Goal: Check status: Check status

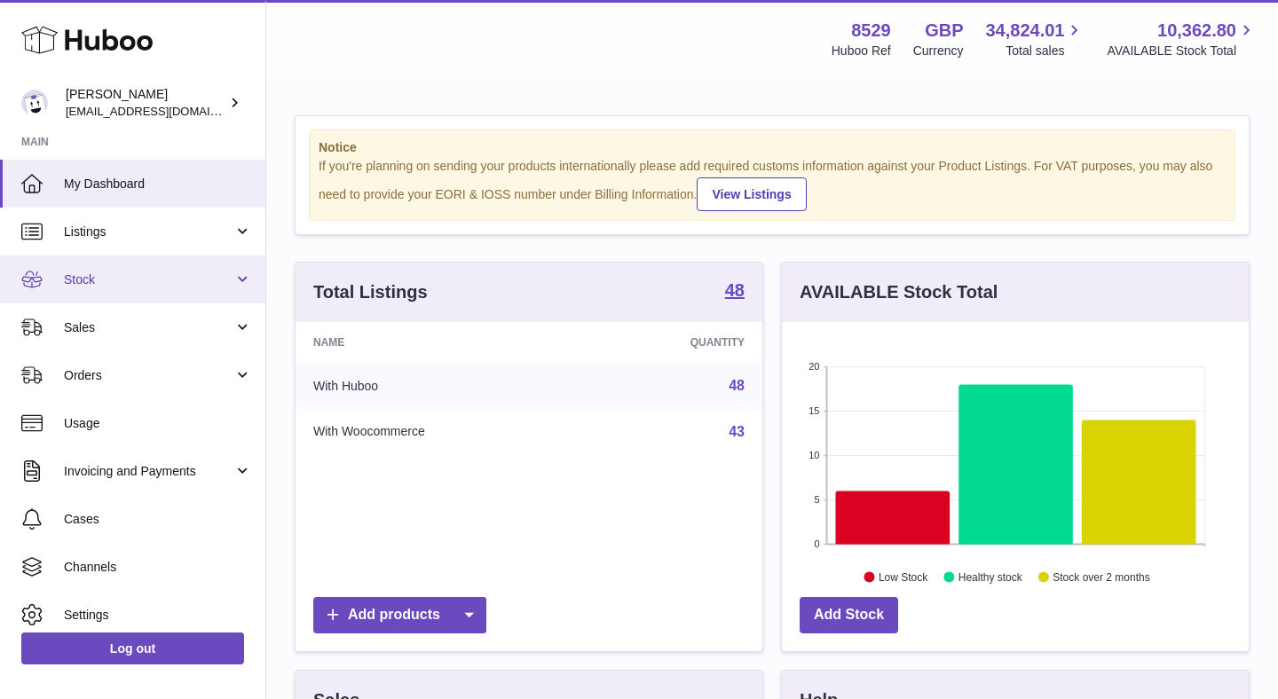
scroll to position [277, 467]
click at [150, 279] on span "Stock" at bounding box center [148, 280] width 169 height 17
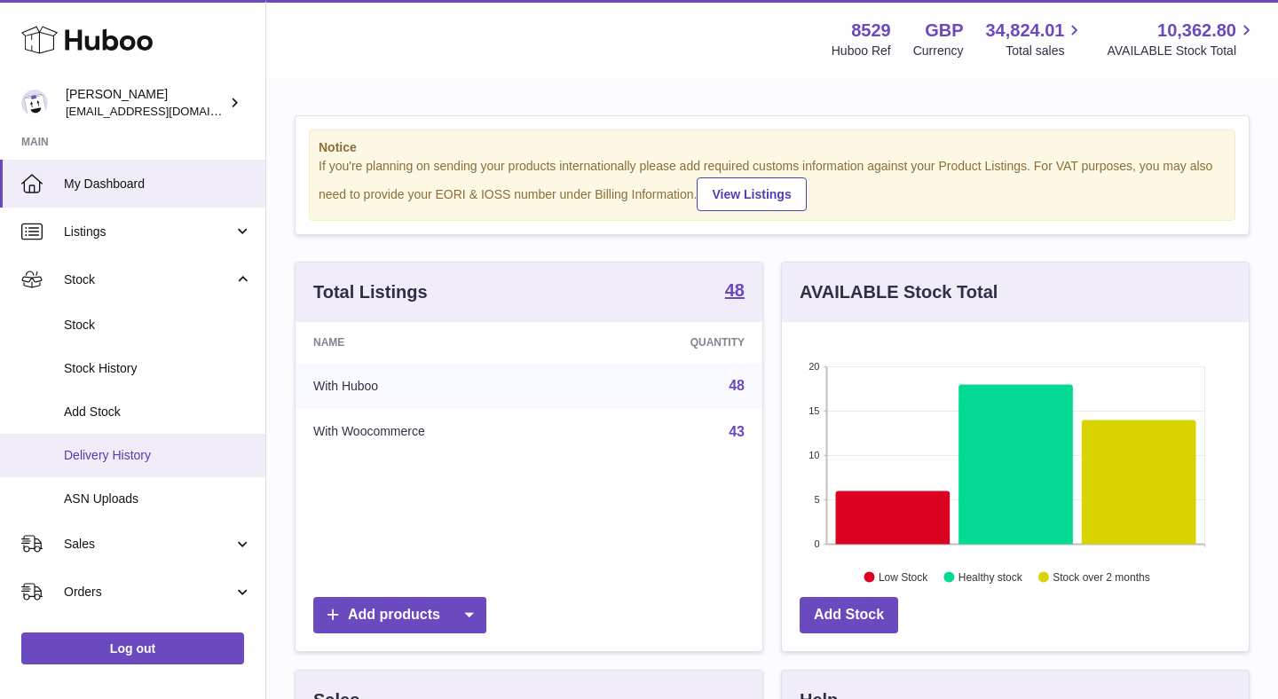
click at [143, 461] on span "Delivery History" at bounding box center [158, 455] width 188 height 17
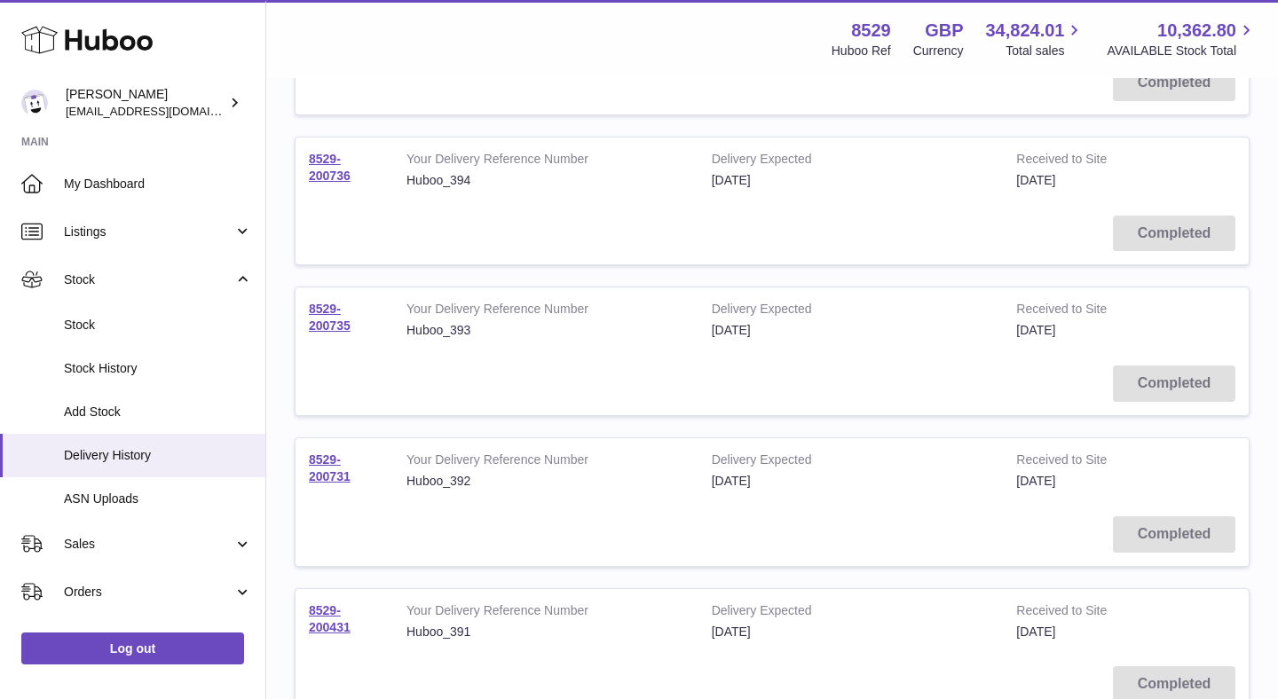
scroll to position [1314, 0]
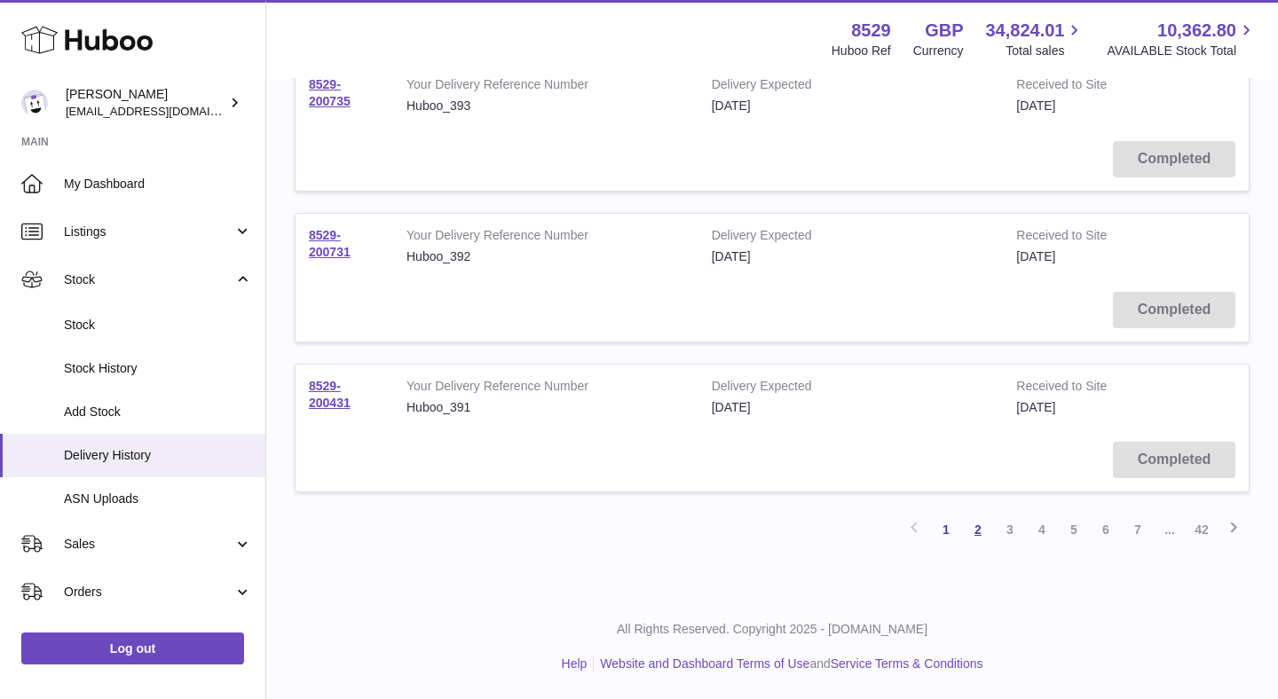
click at [973, 533] on link "2" at bounding box center [978, 530] width 32 height 32
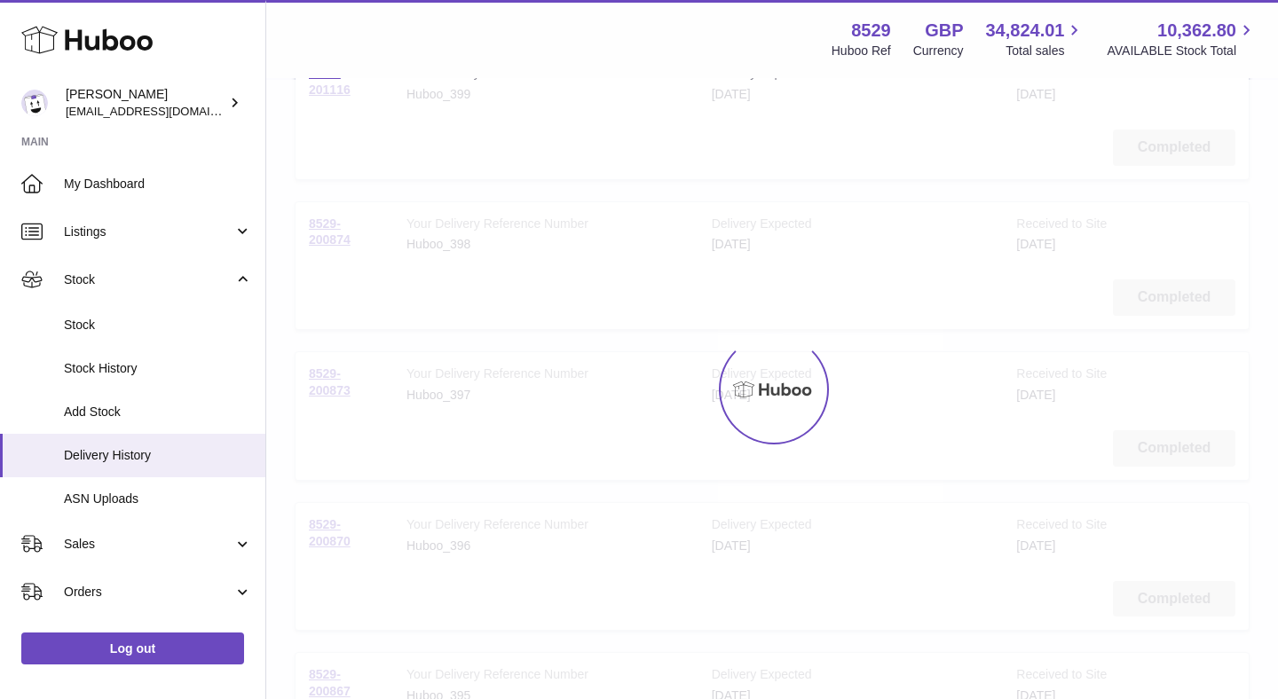
scroll to position [80, 0]
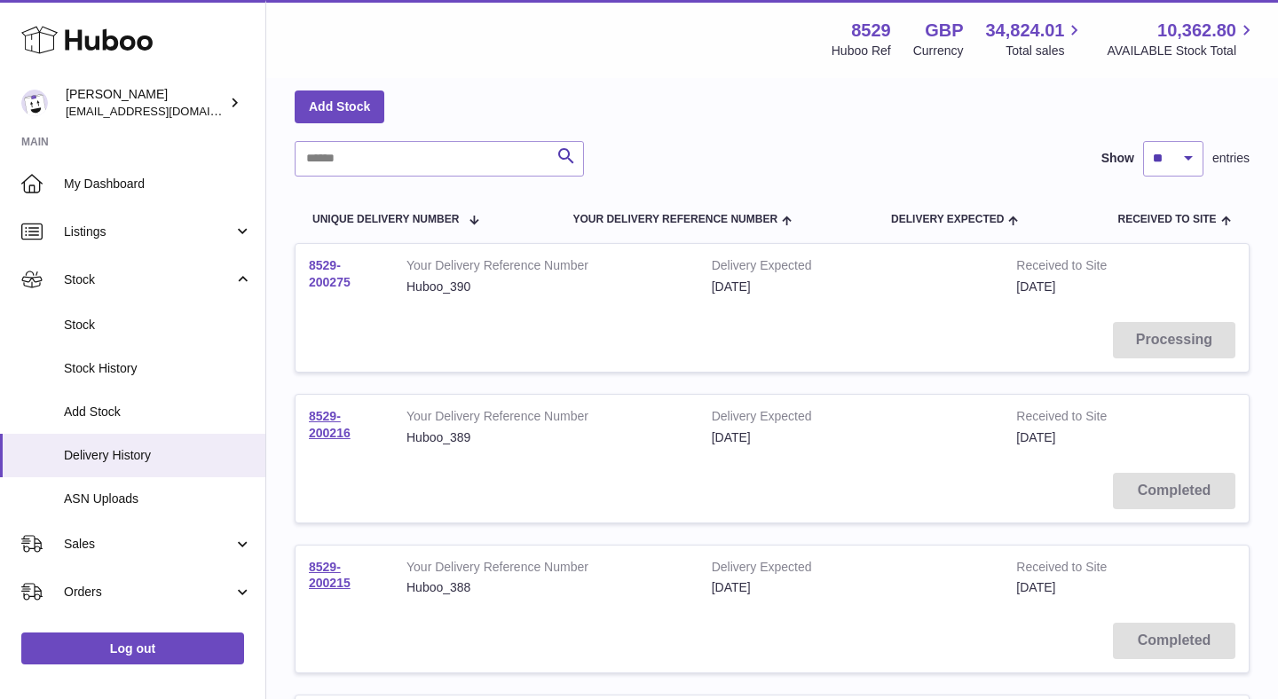
click at [327, 282] on link "8529-200275" at bounding box center [330, 273] width 42 height 31
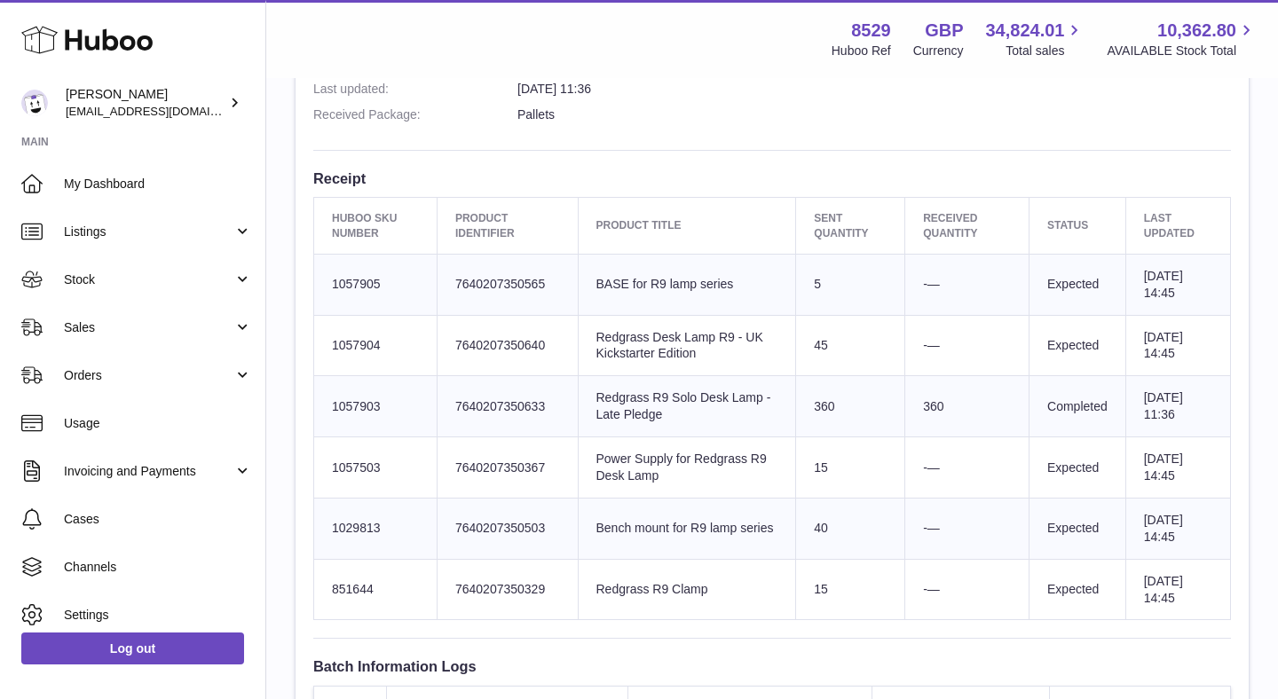
scroll to position [584, 0]
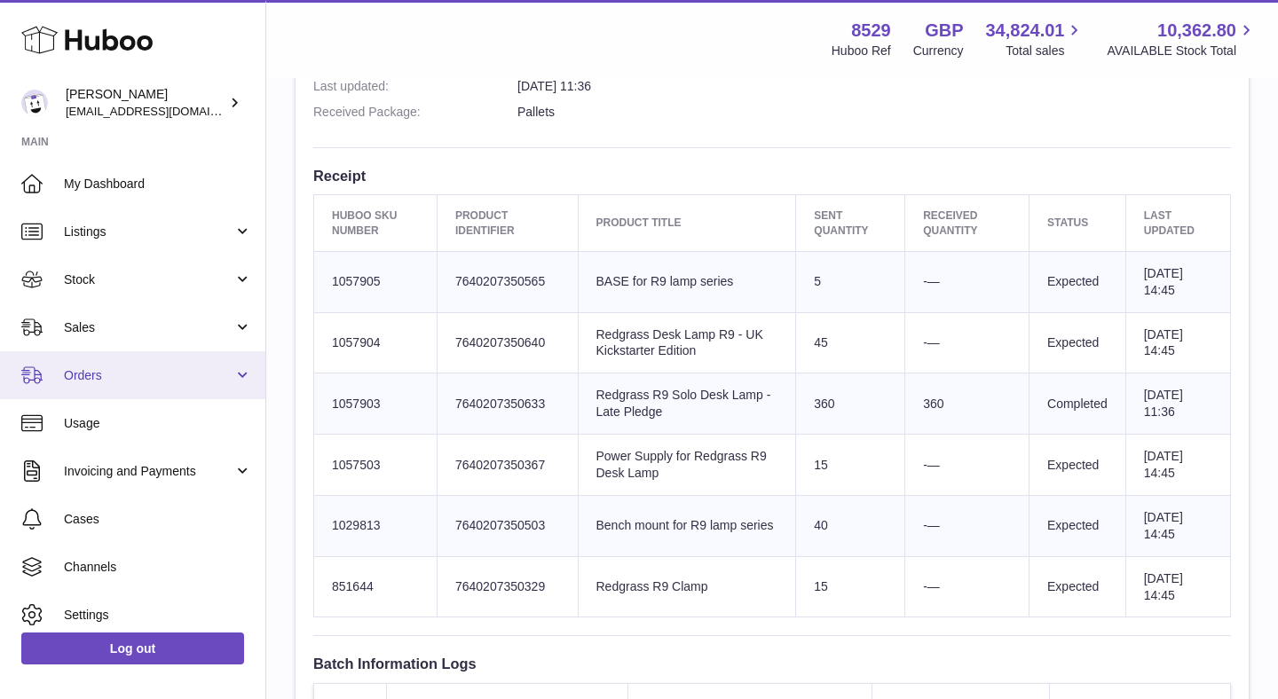
click at [102, 380] on span "Orders" at bounding box center [148, 375] width 169 height 17
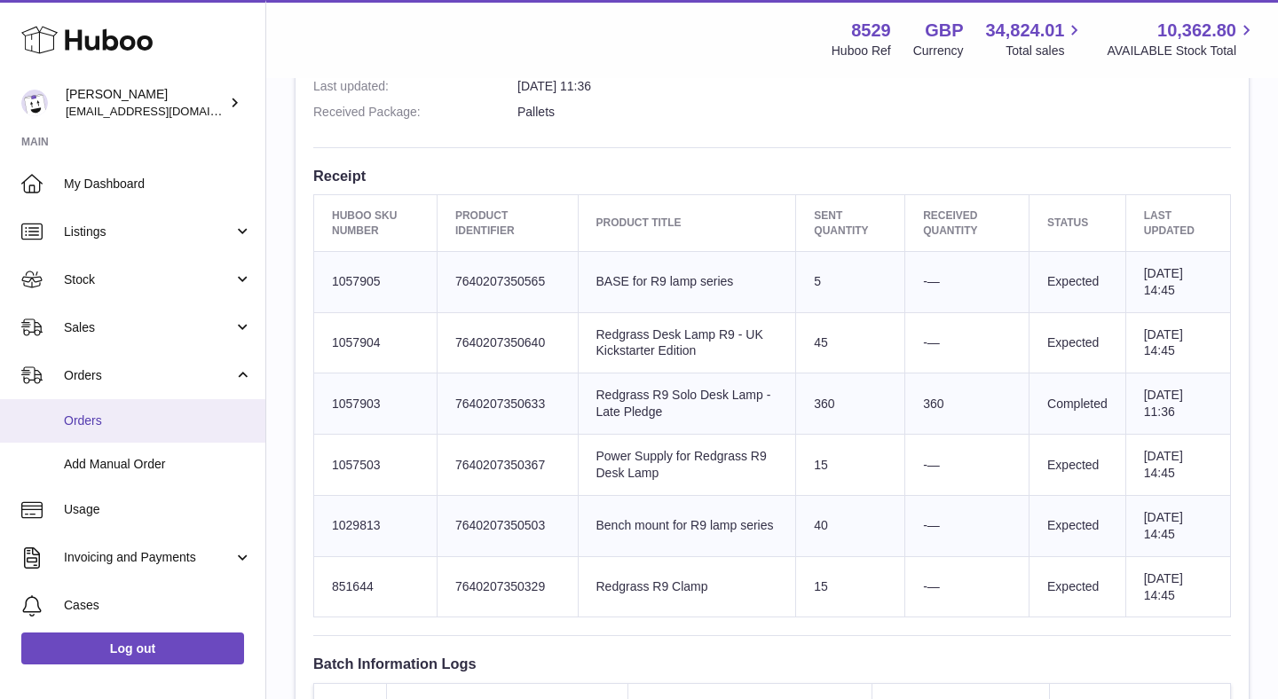
click at [102, 414] on span "Orders" at bounding box center [158, 421] width 188 height 17
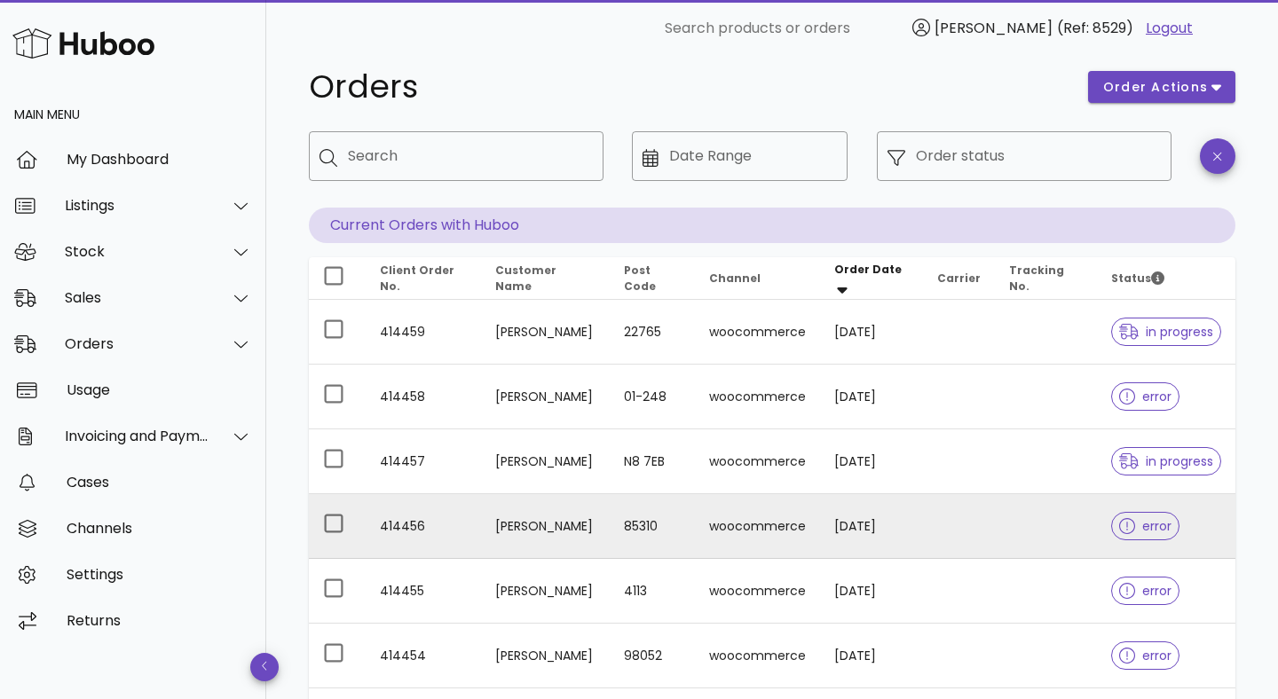
scroll to position [28, 0]
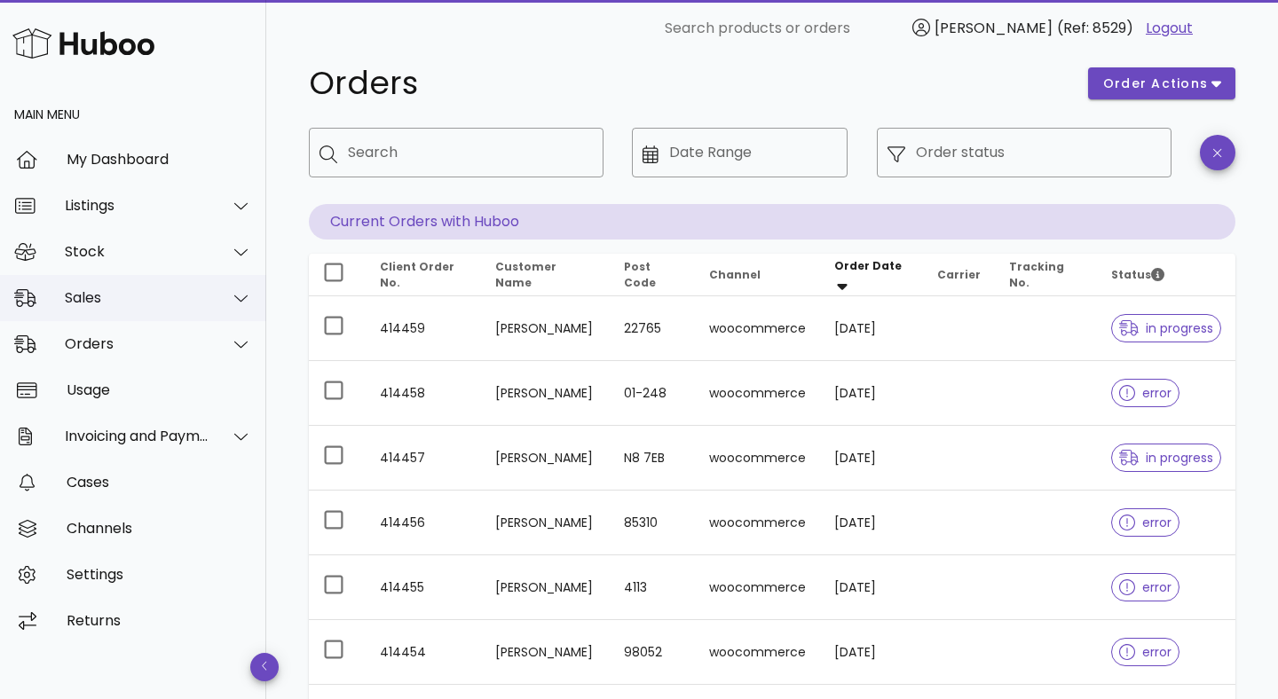
click at [137, 295] on div "Sales" at bounding box center [137, 297] width 145 height 17
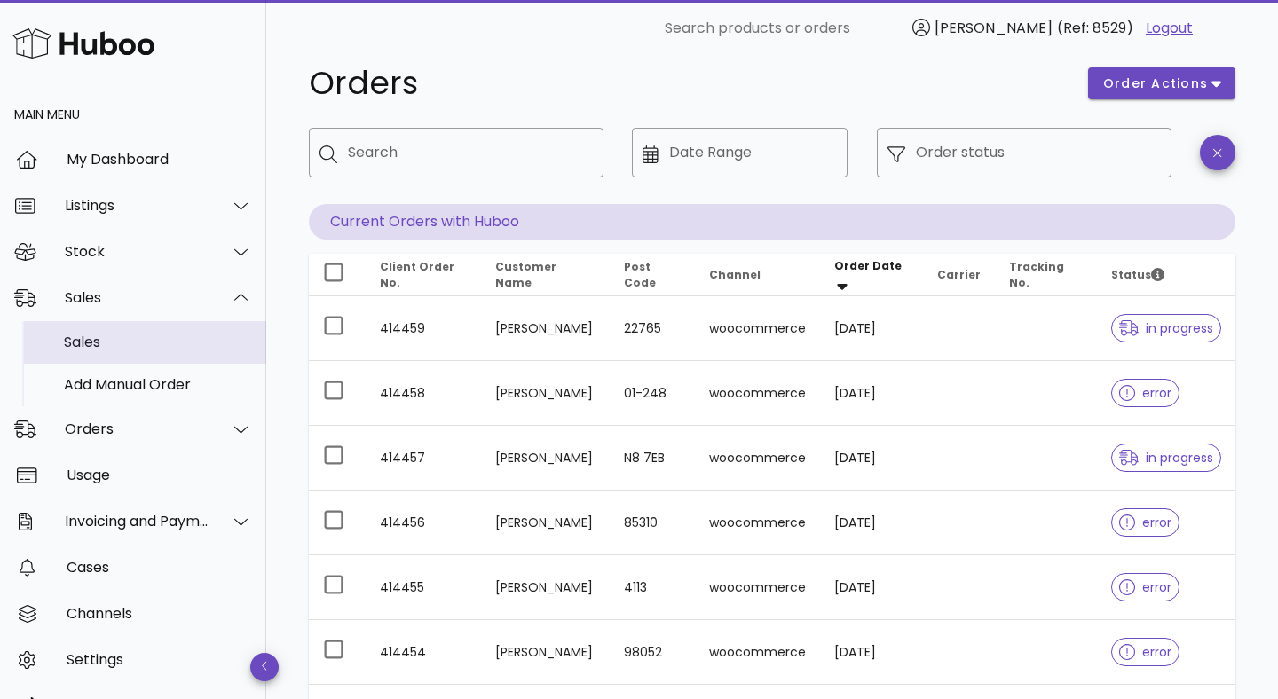
click at [132, 349] on div "Sales" at bounding box center [158, 342] width 188 height 17
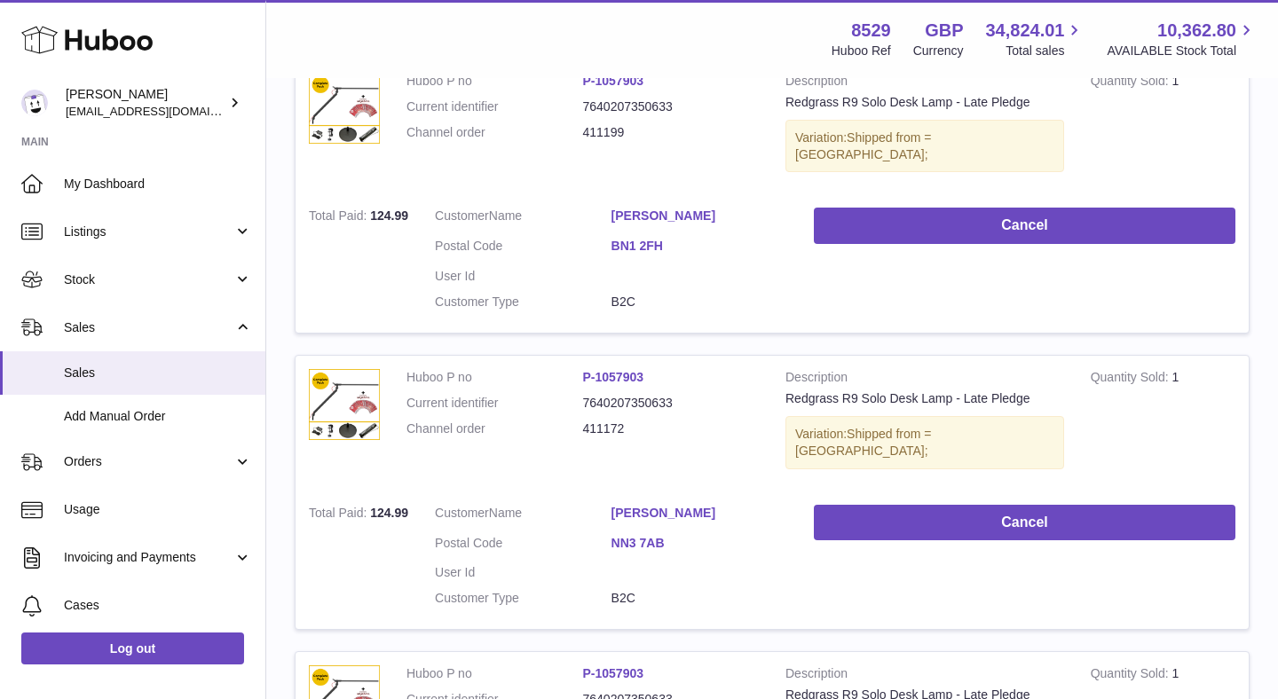
scroll to position [2720, 0]
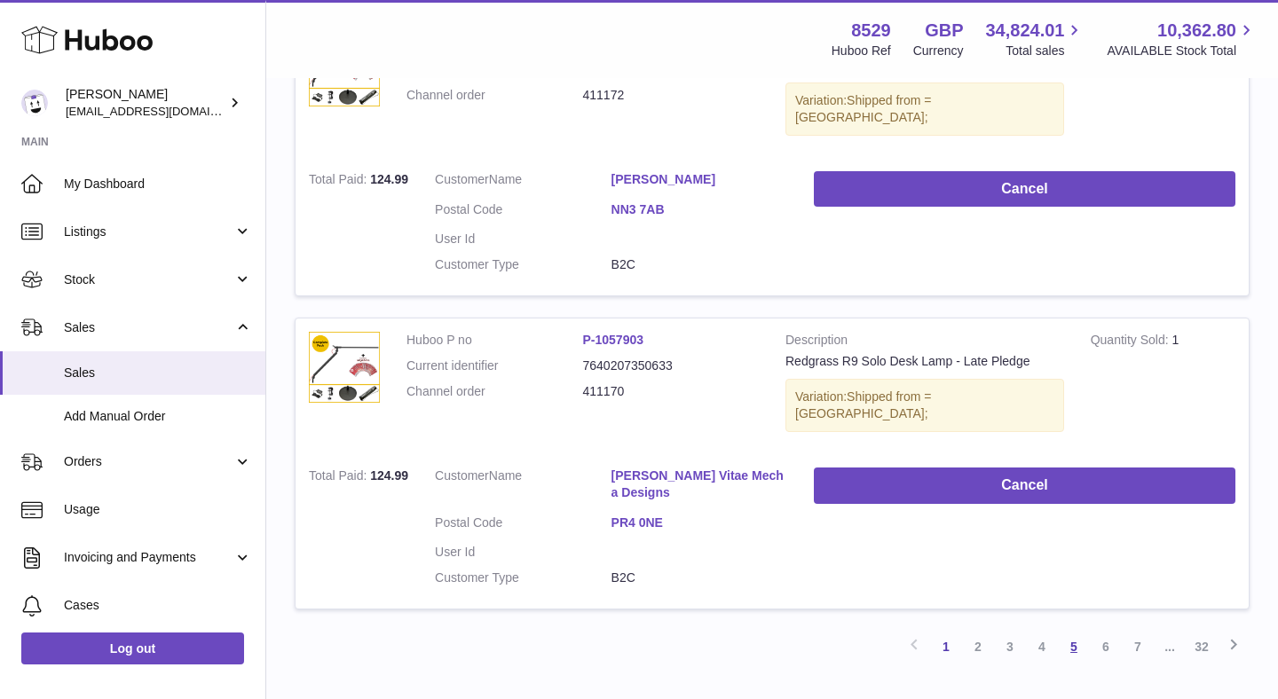
click at [1078, 631] on link "5" at bounding box center [1074, 647] width 32 height 32
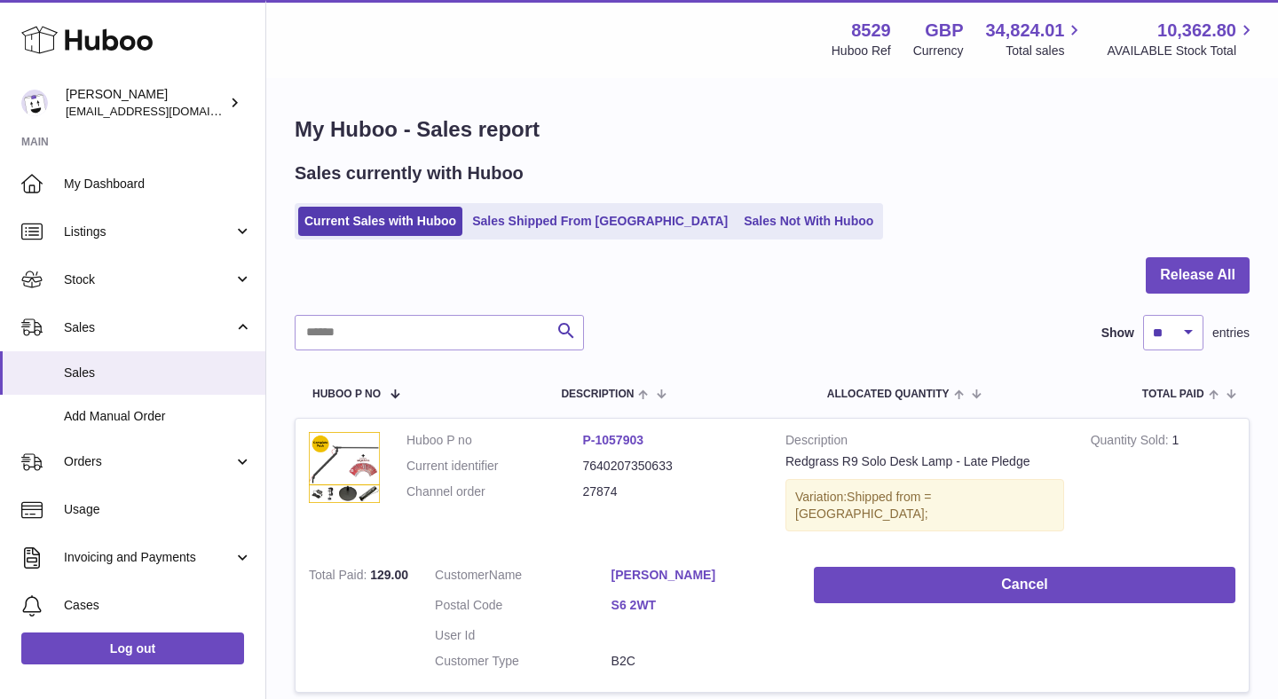
scroll to position [4, 0]
